Goal: Transaction & Acquisition: Book appointment/travel/reservation

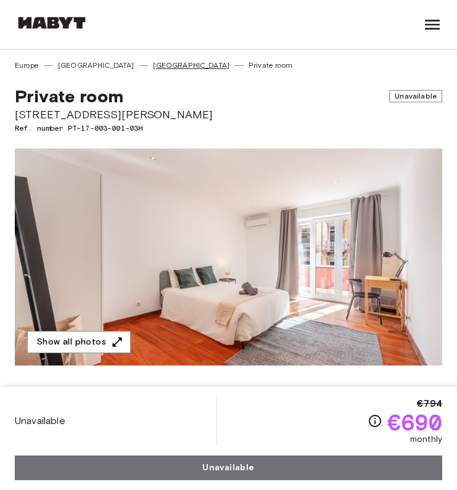
click at [153, 62] on link "[GEOGRAPHIC_DATA]" at bounding box center [191, 65] width 76 height 11
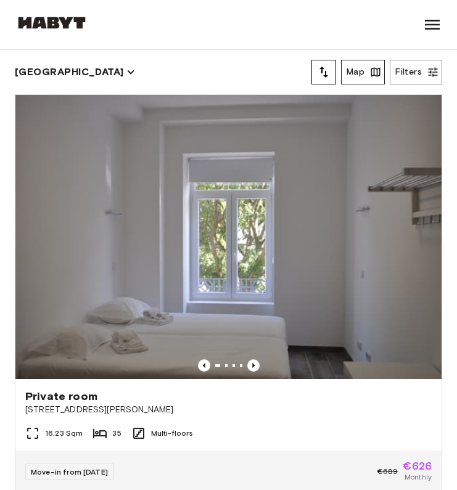
click at [371, 68] on icon "button" at bounding box center [376, 72] width 12 height 12
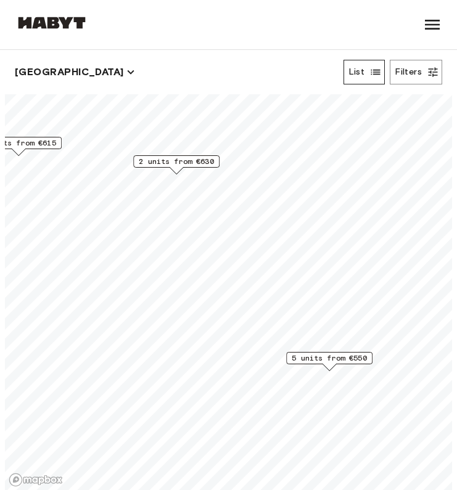
click at [191, 165] on span "2 units from €630" at bounding box center [176, 161] width 75 height 11
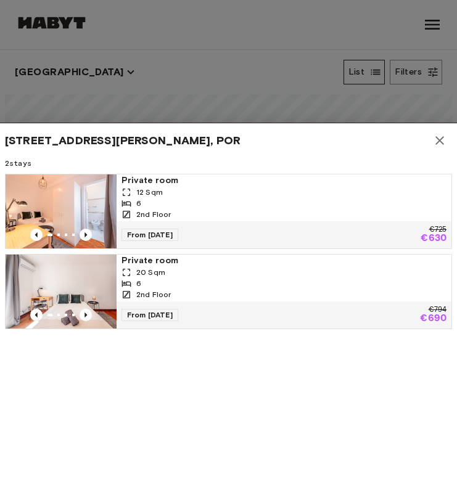
click at [204, 290] on div "2nd Floor" at bounding box center [284, 294] width 325 height 11
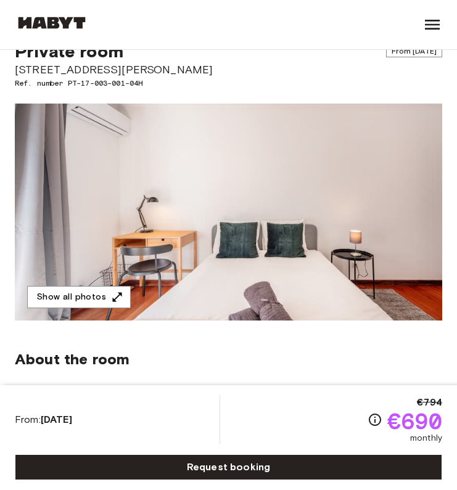
scroll to position [48, 0]
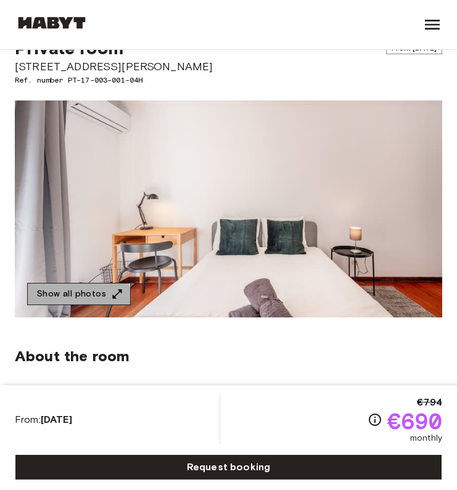
click at [76, 299] on button "Show all photos" at bounding box center [79, 294] width 104 height 23
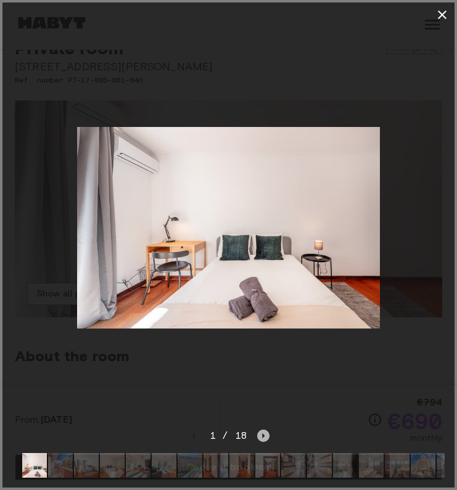
click at [258, 439] on icon "Next image" at bounding box center [263, 436] width 12 height 12
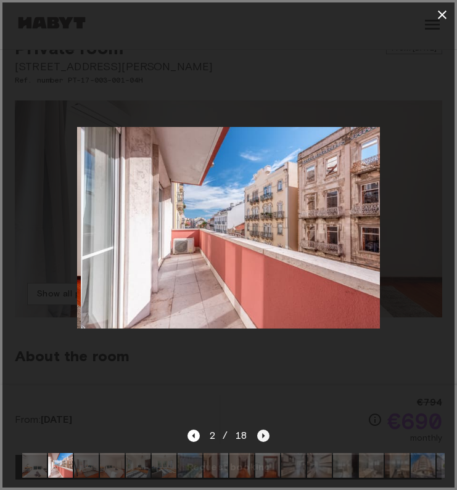
click at [258, 438] on icon "Next image" at bounding box center [263, 436] width 12 height 12
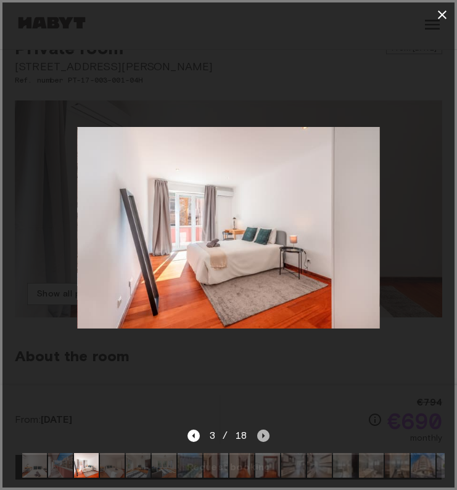
click at [258, 438] on icon "Next image" at bounding box center [263, 436] width 12 height 12
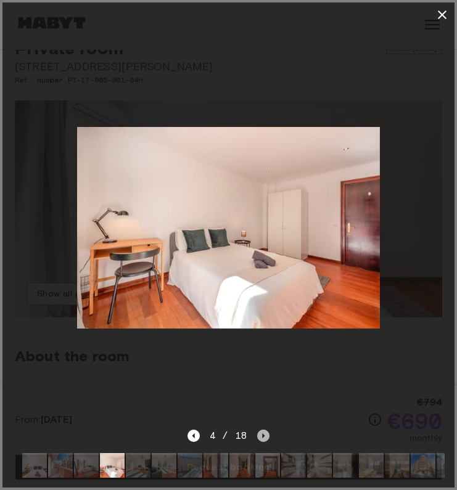
click at [258, 438] on icon "Next image" at bounding box center [263, 436] width 12 height 12
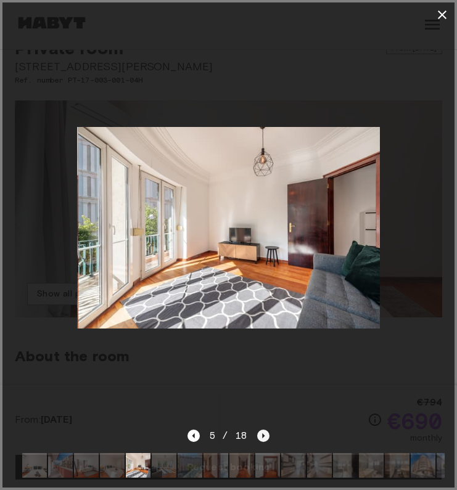
click at [258, 438] on icon "Next image" at bounding box center [263, 436] width 12 height 12
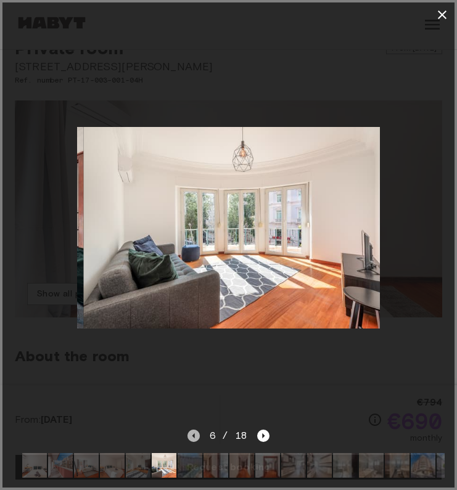
click at [196, 436] on icon "Previous image" at bounding box center [194, 436] width 12 height 12
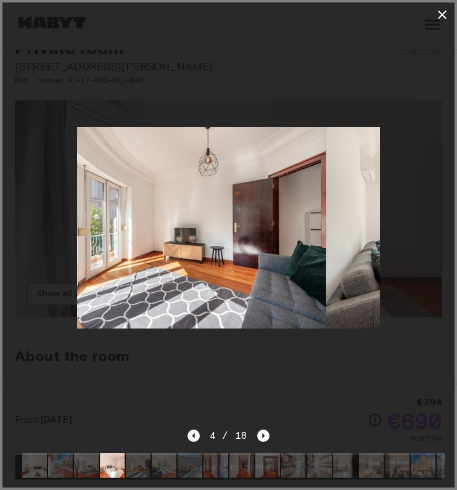
click at [196, 436] on icon "Previous image" at bounding box center [194, 436] width 12 height 12
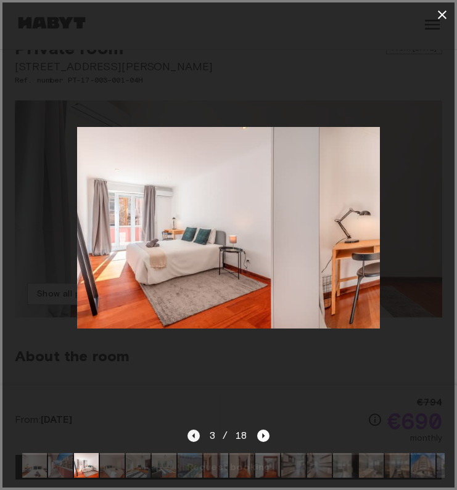
click at [196, 436] on icon "Previous image" at bounding box center [194, 436] width 12 height 12
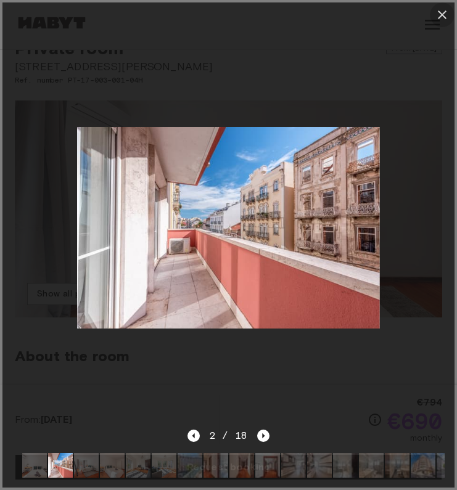
click at [439, 21] on icon "button" at bounding box center [442, 14] width 15 height 15
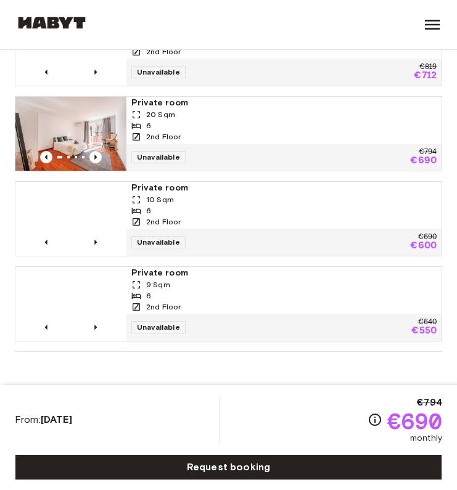
scroll to position [1077, 0]
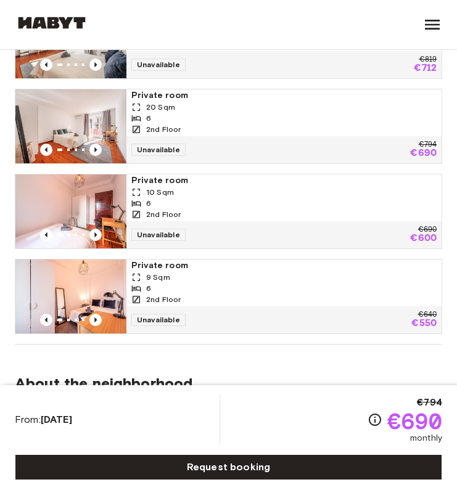
click at [247, 314] on div "Unavailable €640 €550" at bounding box center [283, 320] width 315 height 27
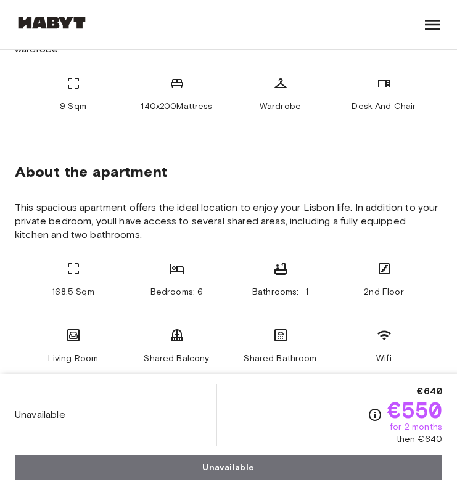
scroll to position [682, 0]
